Goal: Transaction & Acquisition: Purchase product/service

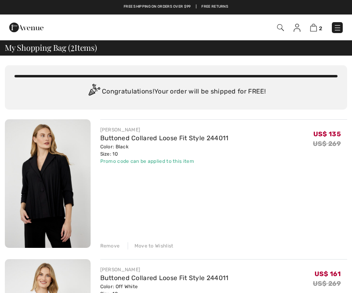
click at [335, 29] on img at bounding box center [338, 28] width 8 height 8
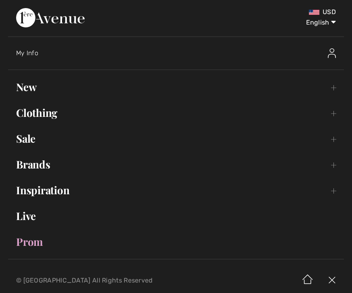
click at [329, 142] on link "Sale Toggle submenu" at bounding box center [176, 139] width 336 height 18
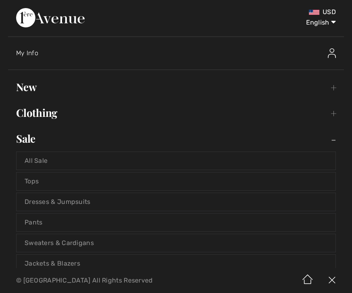
scroll to position [4, 0]
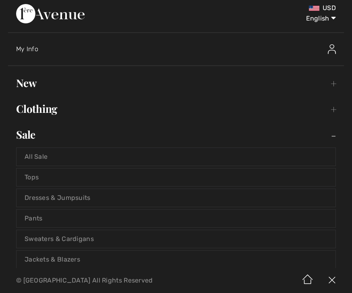
click at [37, 175] on link "Tops" at bounding box center [176, 178] width 319 height 18
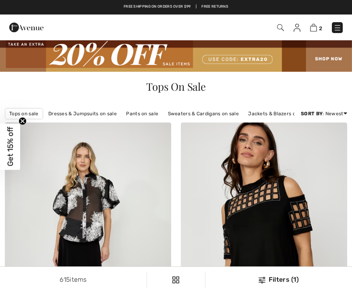
checkbox input "true"
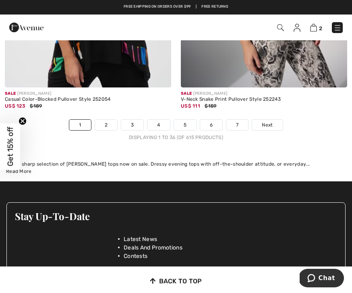
scroll to position [5356, 0]
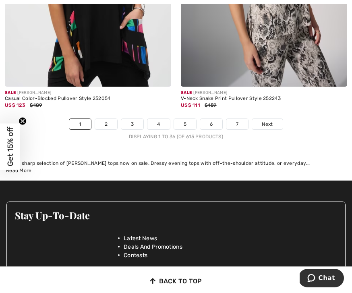
click at [103, 119] on link "2" at bounding box center [106, 124] width 22 height 10
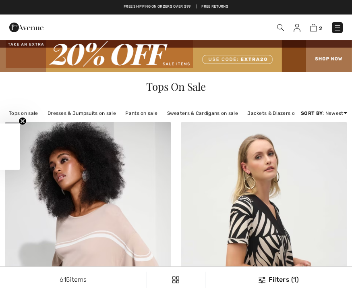
checkbox input "true"
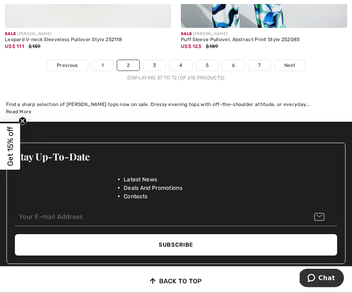
scroll to position [5347, 0]
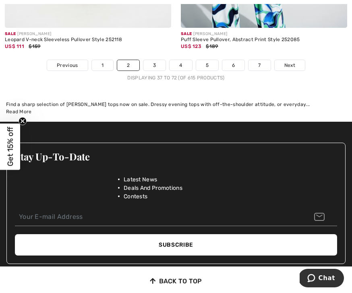
click at [155, 60] on link "3" at bounding box center [155, 65] width 22 height 10
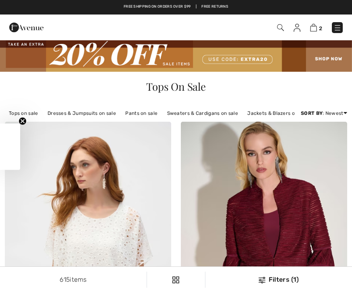
checkbox input "true"
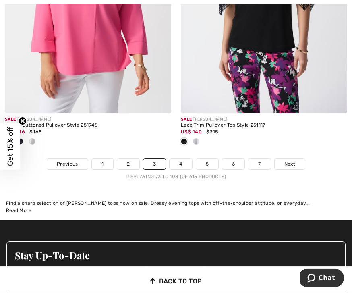
scroll to position [5363, 0]
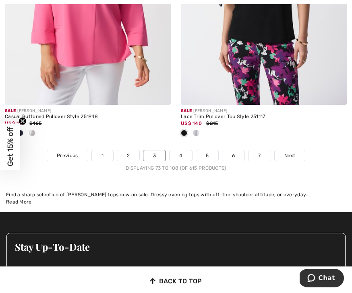
click at [185, 150] on link "4" at bounding box center [181, 155] width 22 height 10
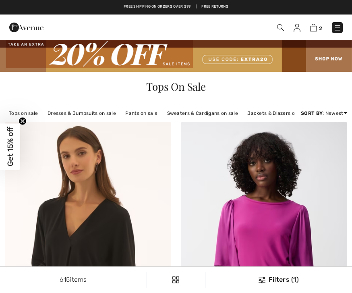
checkbox input "true"
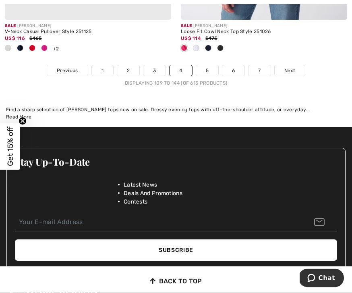
scroll to position [5395, 0]
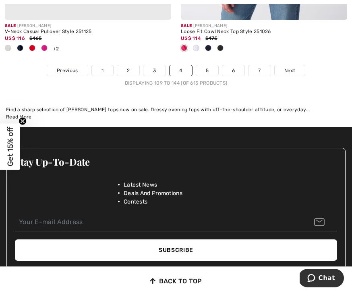
click at [206, 65] on link "5" at bounding box center [207, 70] width 22 height 10
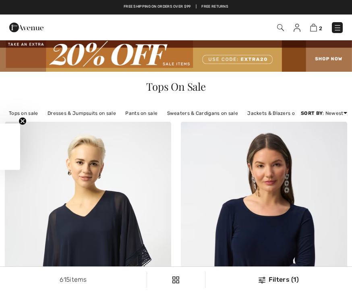
checkbox input "true"
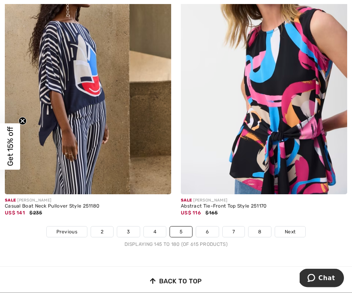
scroll to position [5207, 0]
click at [205, 227] on link "6" at bounding box center [207, 232] width 22 height 10
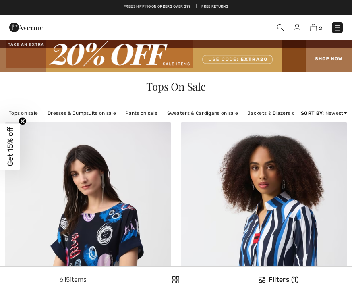
checkbox input "true"
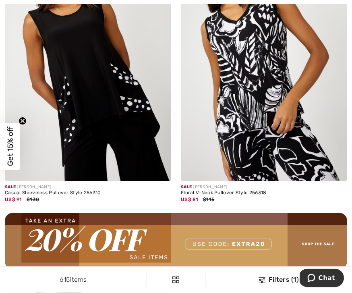
scroll to position [3398, 0]
click at [122, 142] on img at bounding box center [88, 56] width 166 height 250
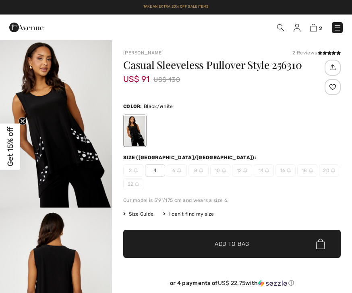
checkbox input "true"
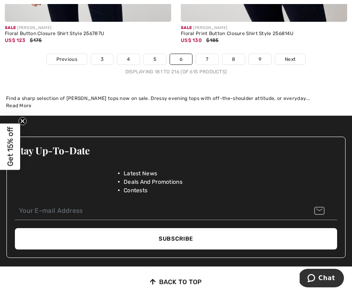
scroll to position [5333, 0]
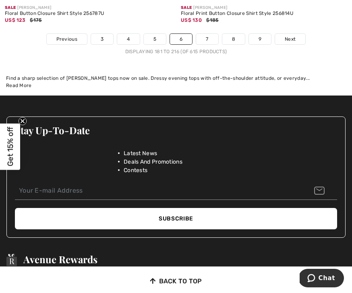
click at [209, 34] on link "7" at bounding box center [207, 39] width 22 height 10
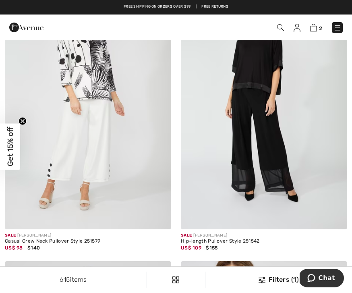
scroll to position [3725, 0]
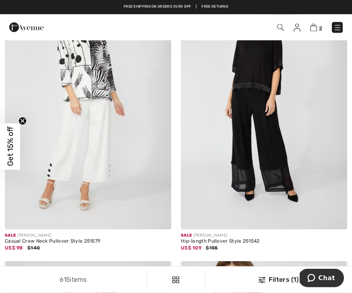
click at [248, 233] on div "Sale [PERSON_NAME]" at bounding box center [264, 236] width 166 height 6
click at [257, 86] on img at bounding box center [264, 105] width 166 height 250
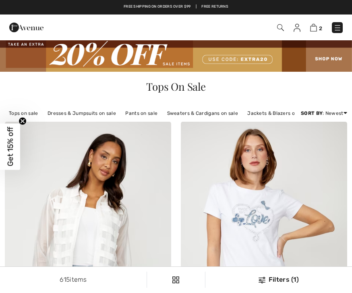
checkbox input "true"
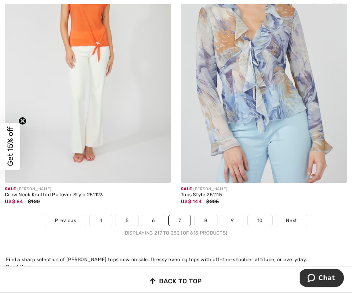
scroll to position [5194, 0]
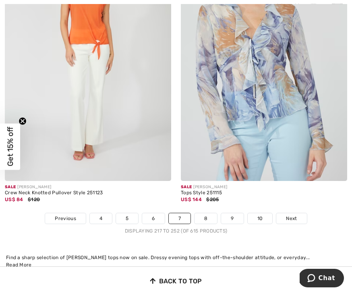
click at [205, 216] on link "8" at bounding box center [206, 218] width 23 height 10
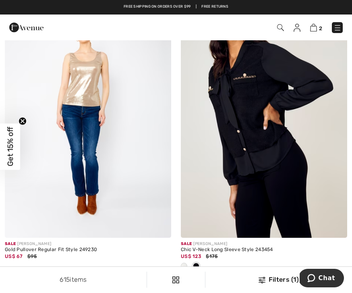
scroll to position [702, 0]
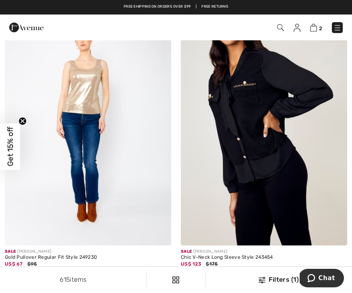
click at [266, 250] on div "Sale FRANK LYMAN" at bounding box center [264, 252] width 166 height 6
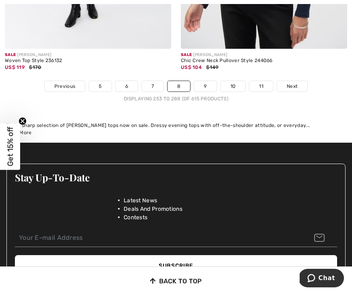
scroll to position [5302, 0]
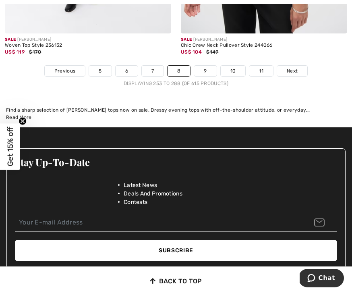
click at [207, 66] on link "9" at bounding box center [205, 71] width 22 height 10
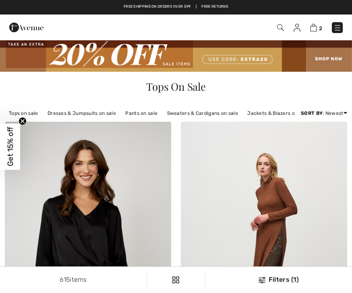
checkbox input "true"
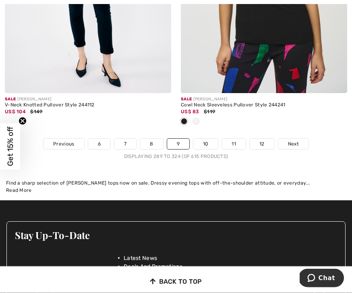
scroll to position [5335, 0]
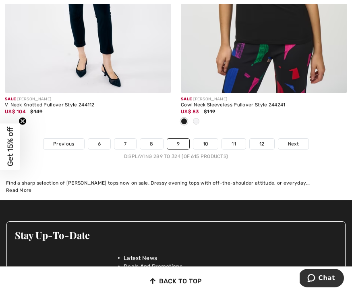
click at [204, 142] on link "10" at bounding box center [206, 144] width 25 height 10
click at [206, 139] on link "10" at bounding box center [206, 144] width 25 height 10
click at [203, 139] on link "10" at bounding box center [206, 144] width 25 height 10
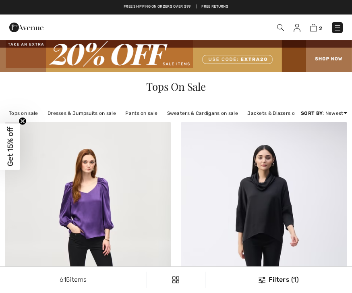
checkbox input "true"
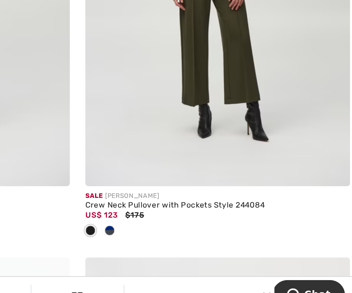
scroll to position [1040, 0]
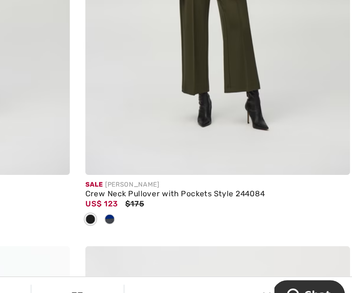
click at [181, 212] on div "Crew Neck Pullover with Pockets Style 244084" at bounding box center [264, 215] width 166 height 6
click at [181, 54] on img at bounding box center [264, 78] width 166 height 250
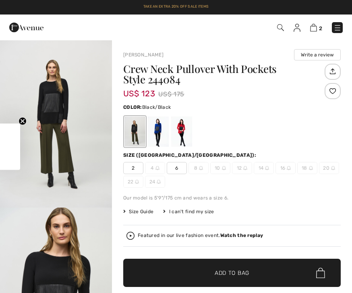
checkbox input "true"
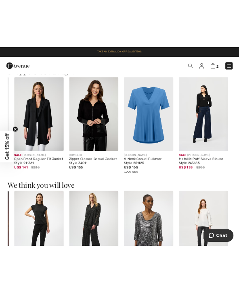
scroll to position [870, 0]
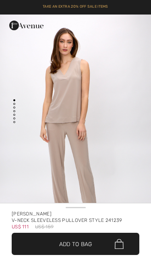
checkbox input "true"
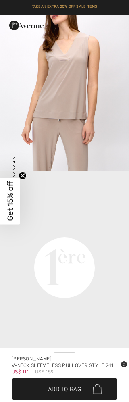
scroll to position [231, 0]
